Goal: Information Seeking & Learning: Understand process/instructions

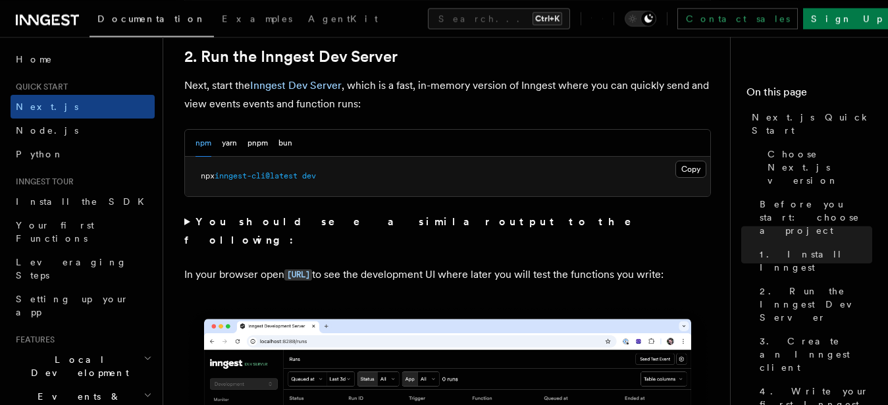
scroll to position [873, 0]
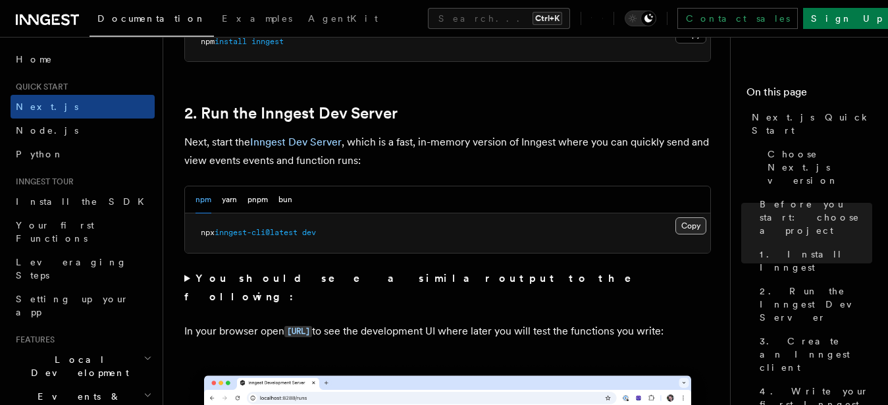
click at [687, 230] on button "Copy Copied" at bounding box center [690, 225] width 31 height 17
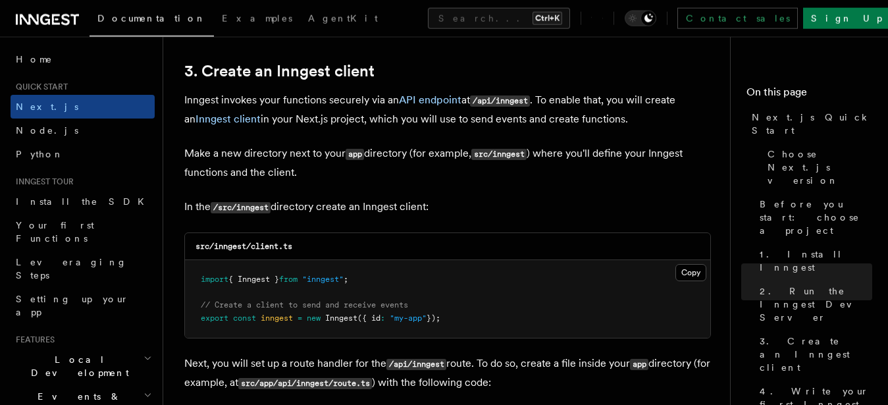
scroll to position [1544, 0]
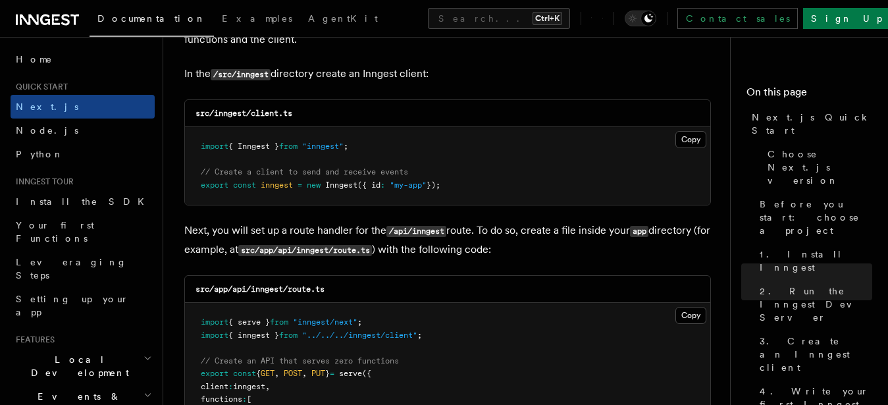
click at [501, 163] on pre "import { Inngest } from "inngest" ; // Create a client to send and receive even…" at bounding box center [447, 166] width 525 height 78
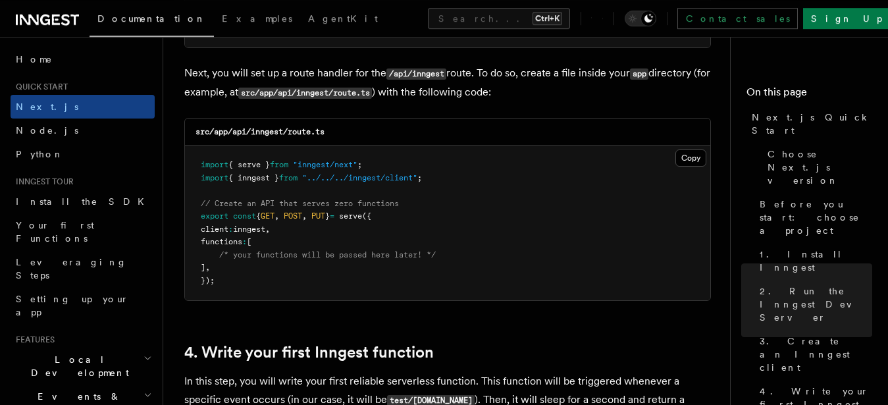
scroll to position [1812, 0]
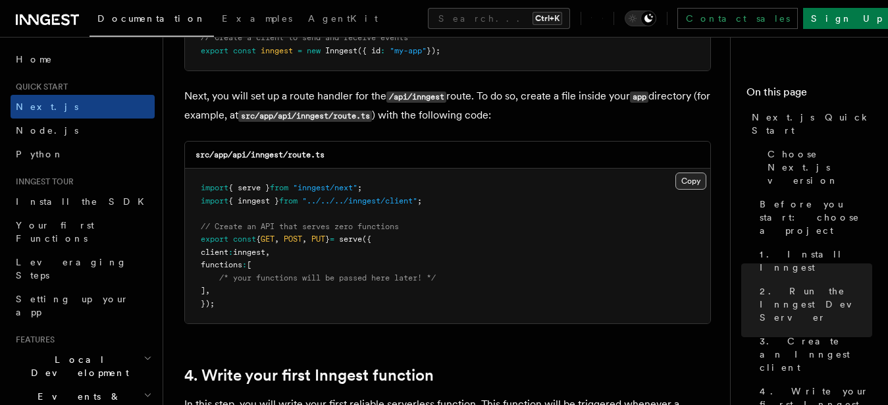
click at [698, 186] on button "Copy Copied" at bounding box center [690, 180] width 31 height 17
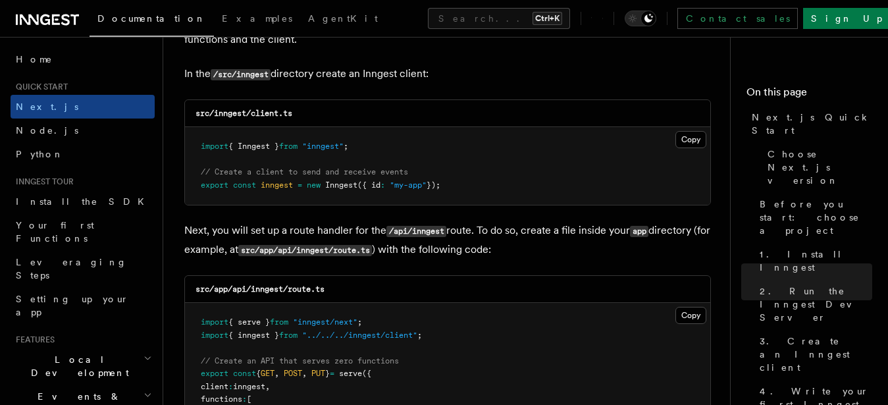
scroll to position [1611, 0]
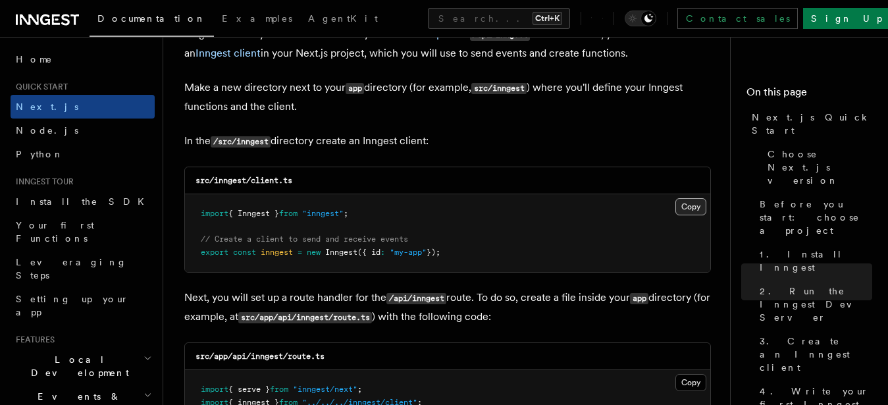
click at [693, 208] on button "Copy Copied" at bounding box center [690, 206] width 31 height 17
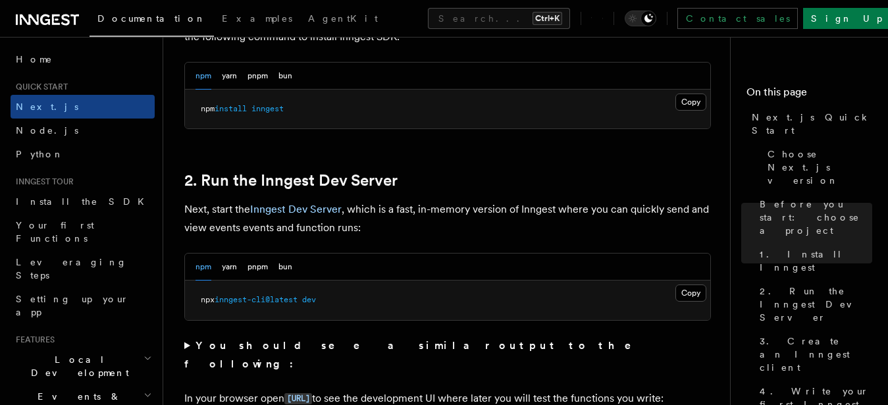
scroll to position [738, 0]
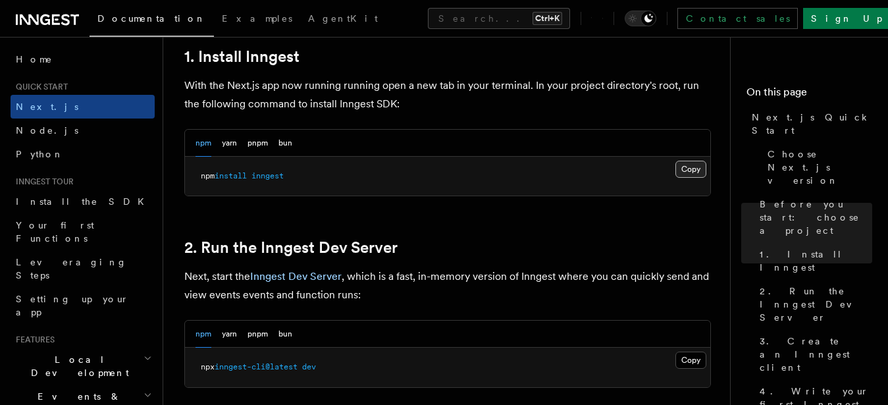
click at [680, 171] on button "Copy Copied" at bounding box center [690, 169] width 31 height 17
click at [703, 171] on button "Copy Copied" at bounding box center [690, 169] width 31 height 17
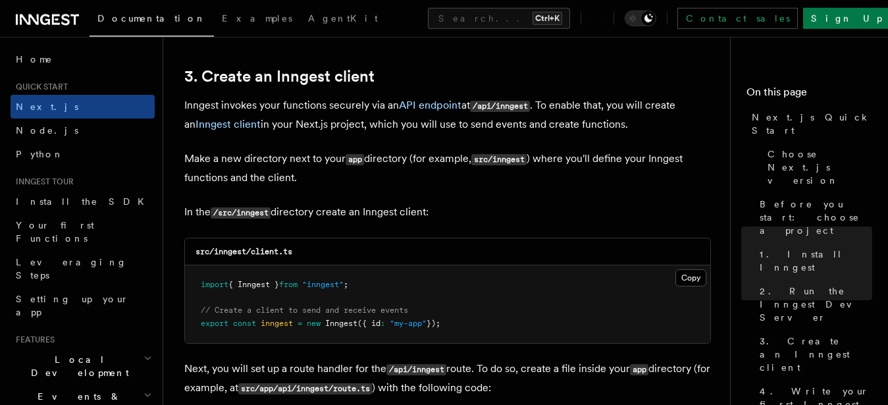
scroll to position [1544, 0]
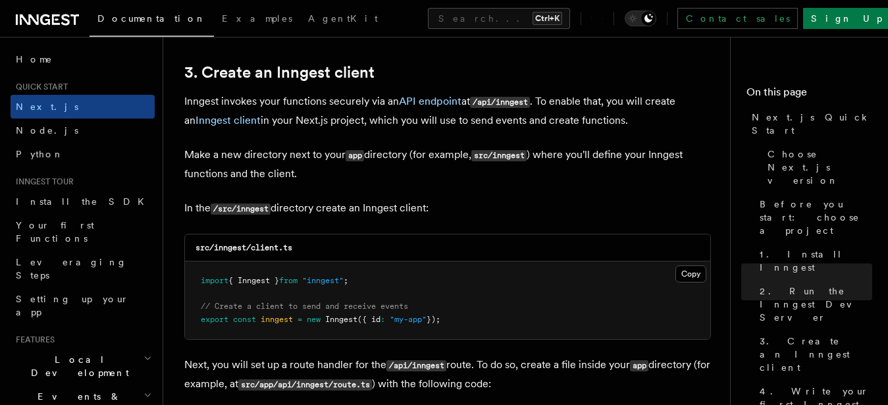
click at [372, 261] on pre "import { Inngest } from "inngest" ; // Create a client to send and receive even…" at bounding box center [447, 300] width 525 height 78
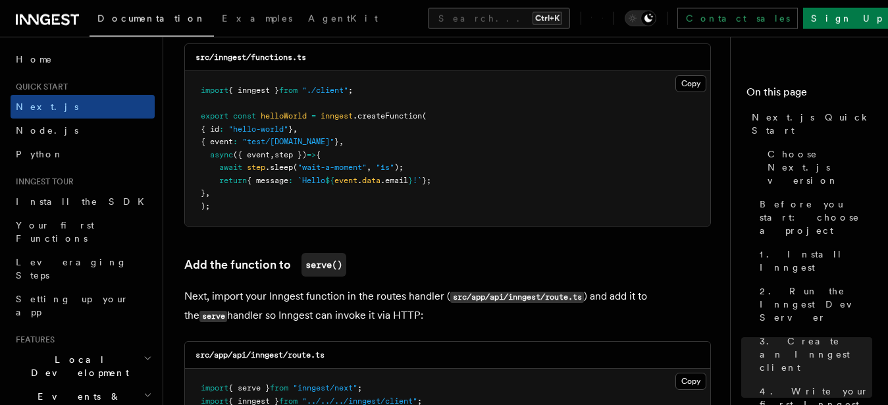
scroll to position [2417, 0]
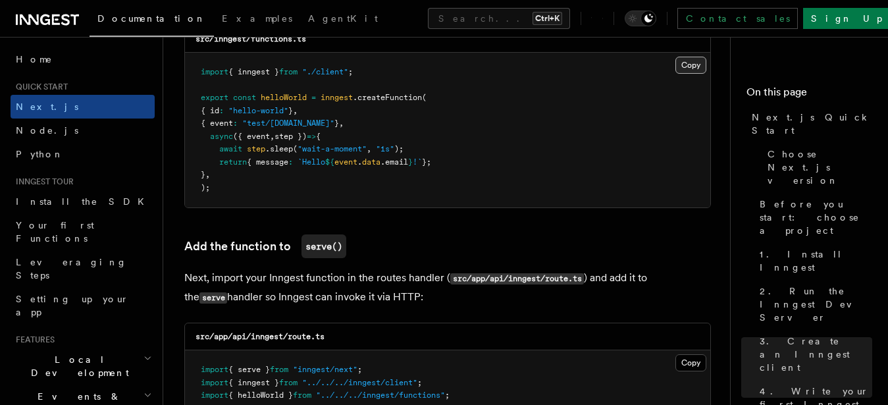
click at [691, 69] on button "Copy Copied" at bounding box center [690, 65] width 31 height 17
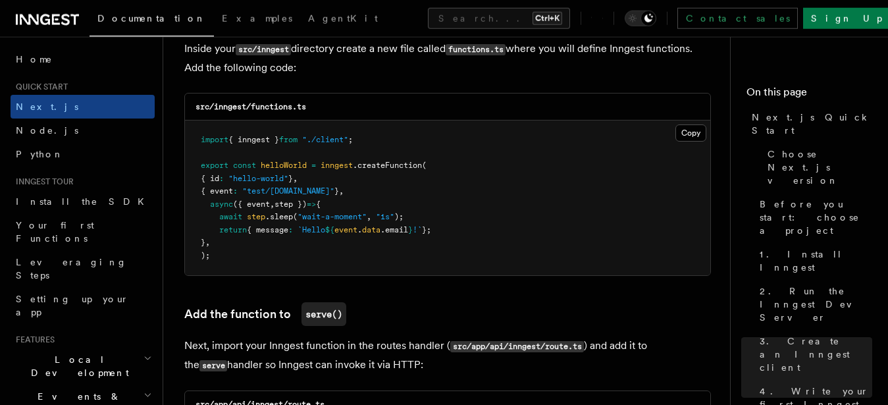
scroll to position [2349, 0]
click at [690, 130] on button "Copy Copied" at bounding box center [690, 132] width 31 height 17
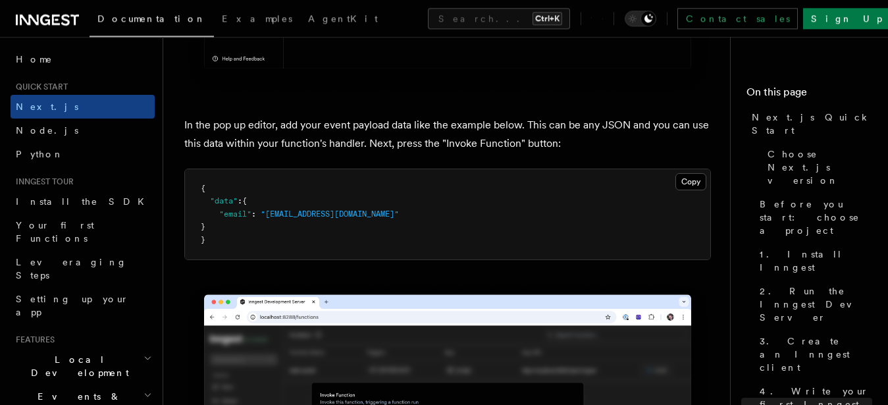
scroll to position [3893, 0]
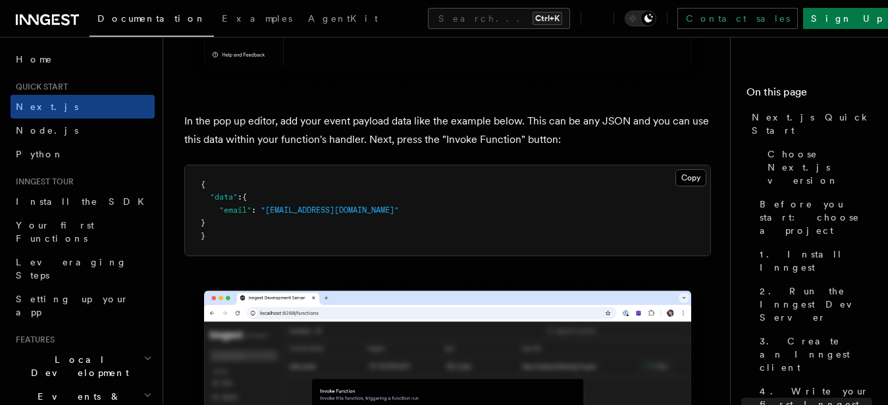
drag, startPoint x: 355, startPoint y: 210, endPoint x: 347, endPoint y: 217, distance: 11.2
click at [347, 217] on pre "{ "data" : { "email" : "[EMAIL_ADDRESS][DOMAIN_NAME]" } }" at bounding box center [447, 210] width 525 height 91
copy code ""email" : "[EMAIL_ADDRESS][DOMAIN_NAME]""
click at [404, 192] on pre "{ "data" : { "email" : "[EMAIL_ADDRESS][DOMAIN_NAME]" } }" at bounding box center [447, 210] width 525 height 91
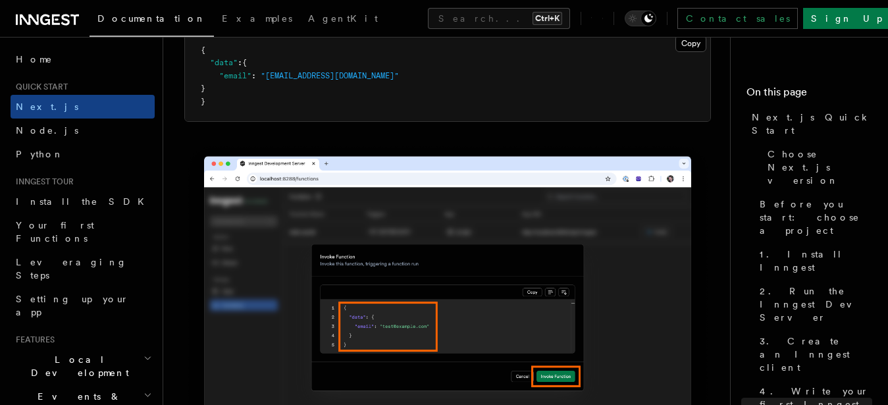
scroll to position [3960, 0]
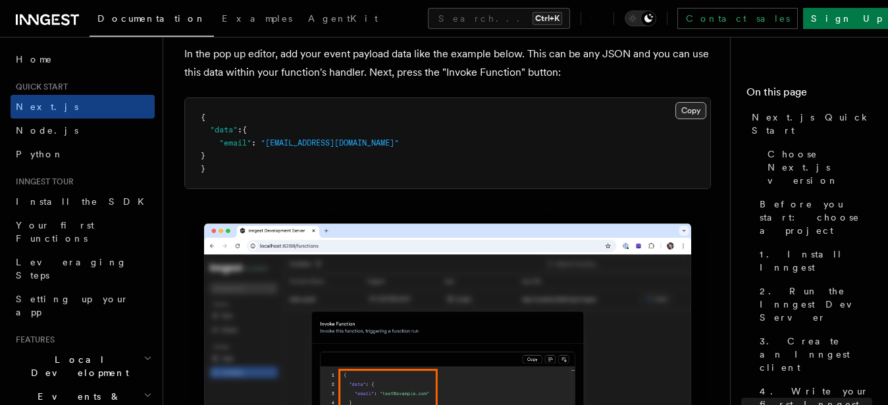
click at [681, 112] on button "Copy Copied" at bounding box center [690, 110] width 31 height 17
